Goal: Task Accomplishment & Management: Manage account settings

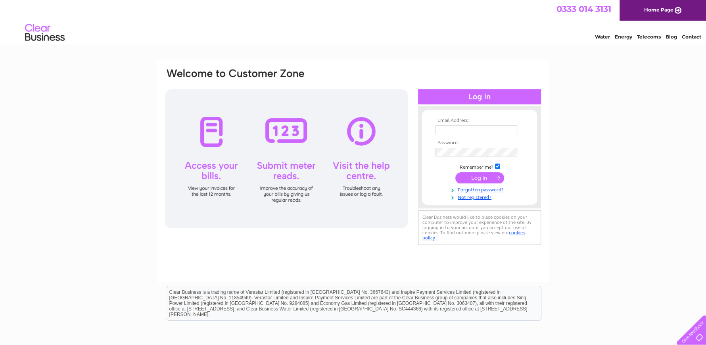
type input "[EMAIL_ADDRESS][DOMAIN_NAME]"
click at [483, 178] on input "submit" at bounding box center [480, 177] width 49 height 11
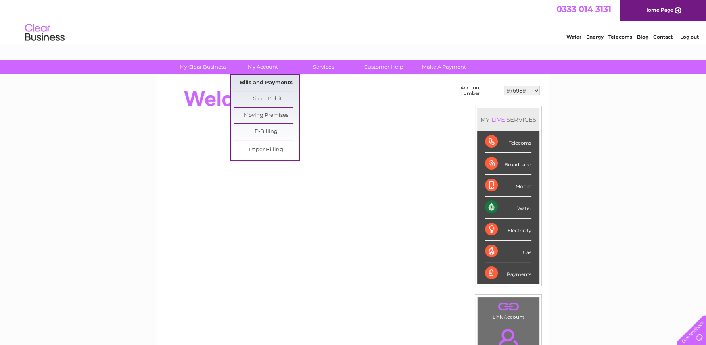
click at [269, 83] on link "Bills and Payments" at bounding box center [266, 83] width 65 height 16
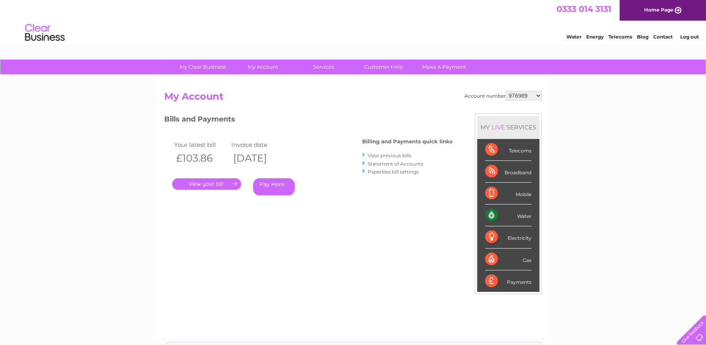
click at [206, 181] on link "." at bounding box center [206, 184] width 69 height 12
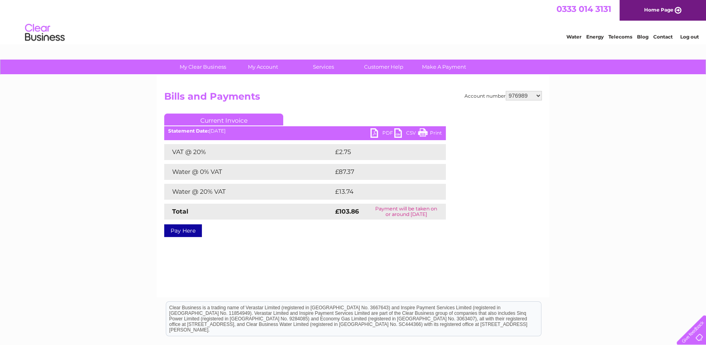
click at [430, 130] on link "Print" at bounding box center [430, 134] width 24 height 12
click at [536, 93] on select "976989 30298508" at bounding box center [524, 96] width 36 height 10
select select "30298508"
click at [506, 91] on select "976989 30298508" at bounding box center [524, 96] width 36 height 10
click at [277, 267] on div "Account number 976989 30298508 Bills and Payments Current Invoice PDF CSV Print" at bounding box center [353, 186] width 393 height 222
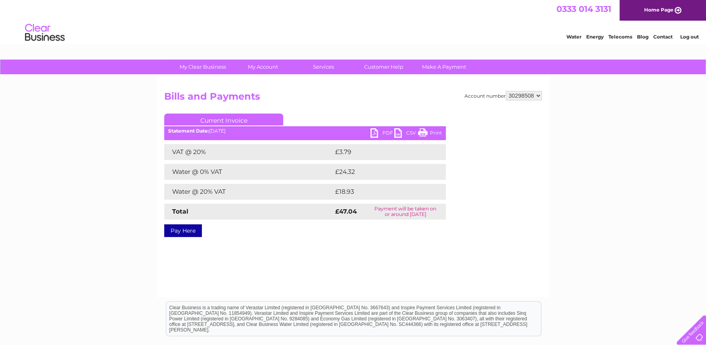
click at [435, 129] on link "Print" at bounding box center [430, 134] width 24 height 12
click at [438, 133] on link "Print" at bounding box center [430, 134] width 24 height 12
